Goal: Information Seeking & Learning: Compare options

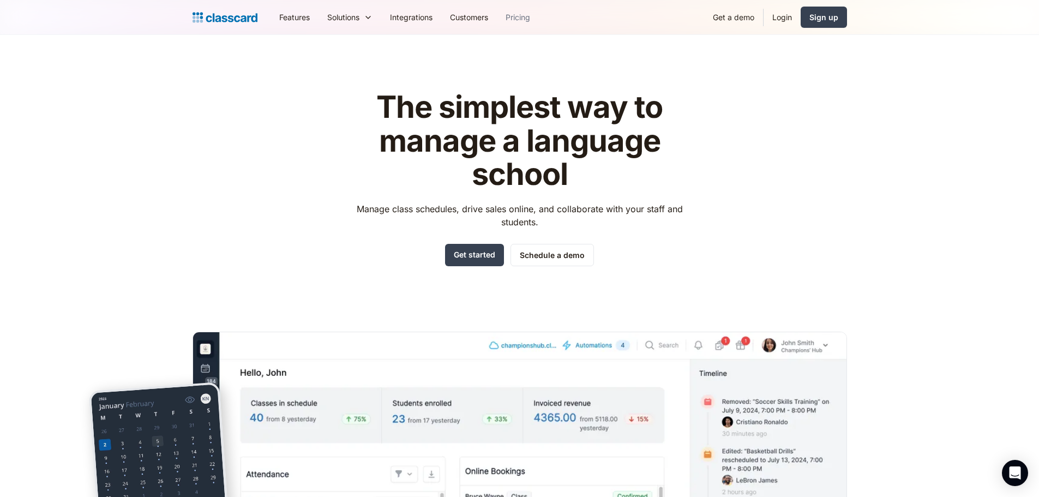
click at [514, 12] on link "Pricing" at bounding box center [518, 17] width 42 height 25
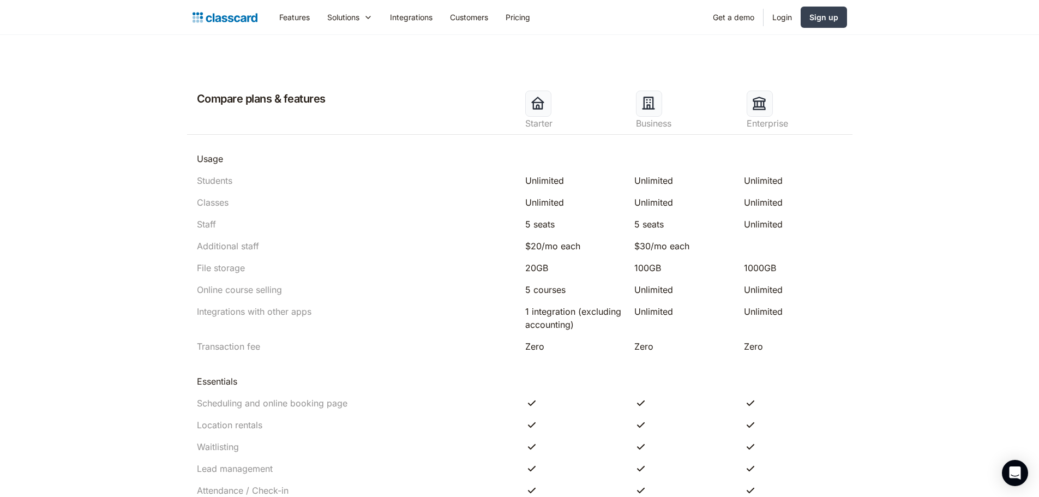
scroll to position [436, 0]
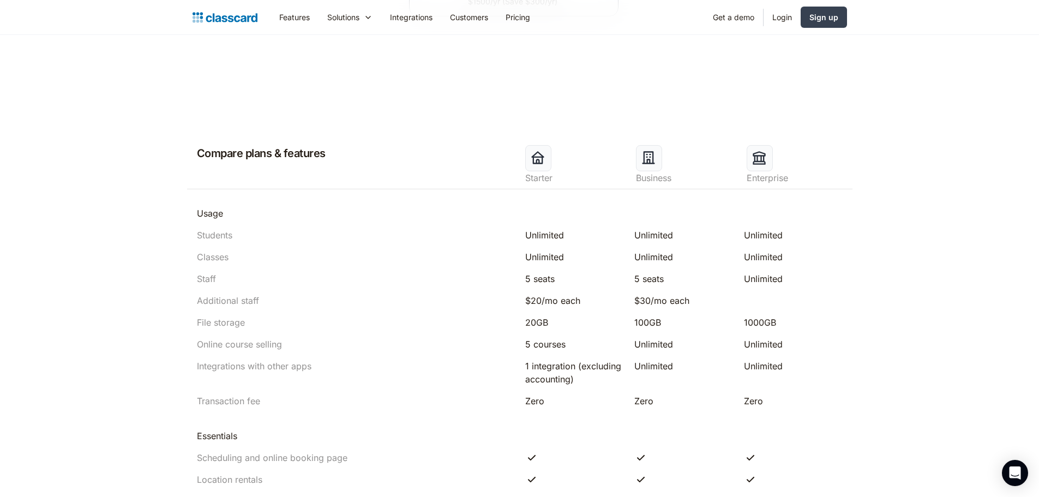
click at [418, 139] on div "Compare plans & features Starter Business Enterprise" at bounding box center [519, 162] width 665 height 53
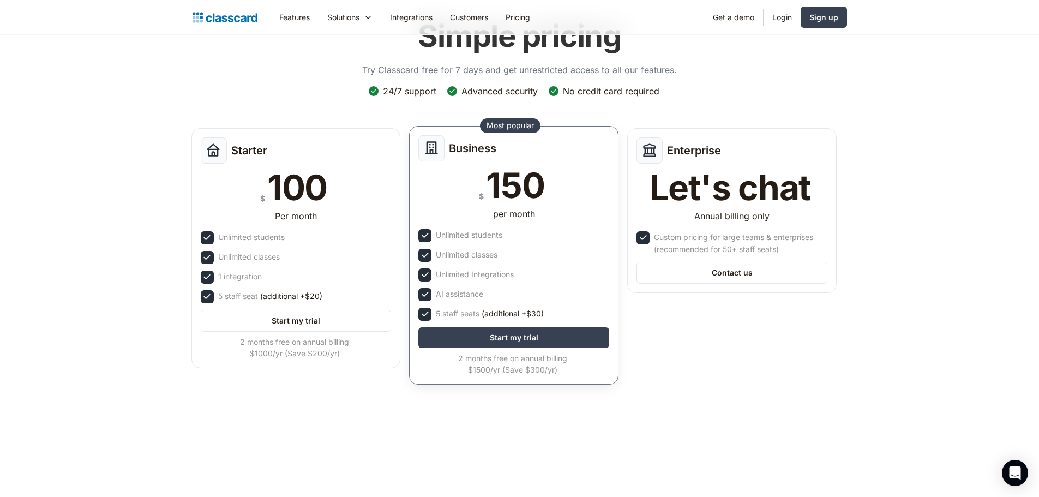
scroll to position [0, 0]
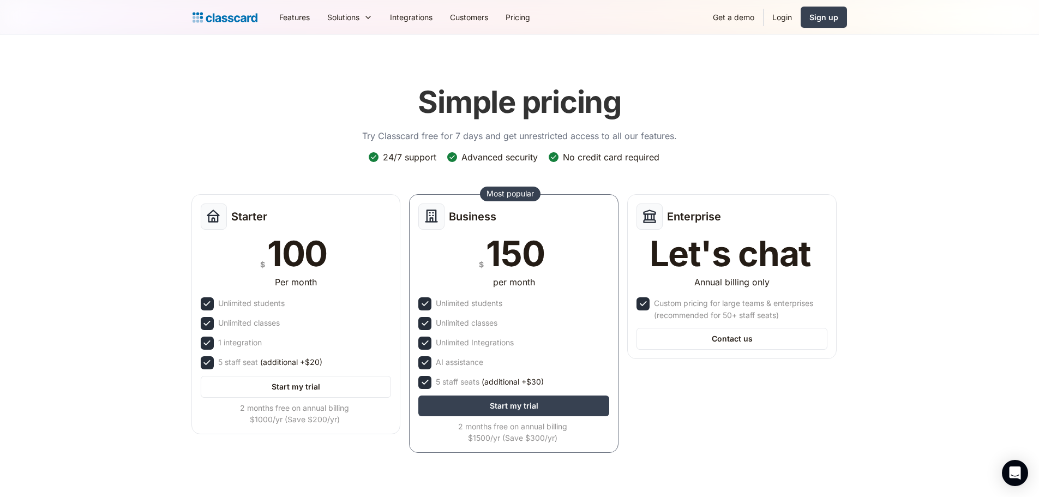
click at [87, 265] on header "Simple pricing Try Classcard free for 7 days and get unrestricted access to all…" at bounding box center [519, 276] width 1039 height 483
click at [811, 120] on div "Simple pricing Try Classcard free for 7 days and get unrestricted access to all…" at bounding box center [520, 268] width 654 height 391
